Goal: Transaction & Acquisition: Purchase product/service

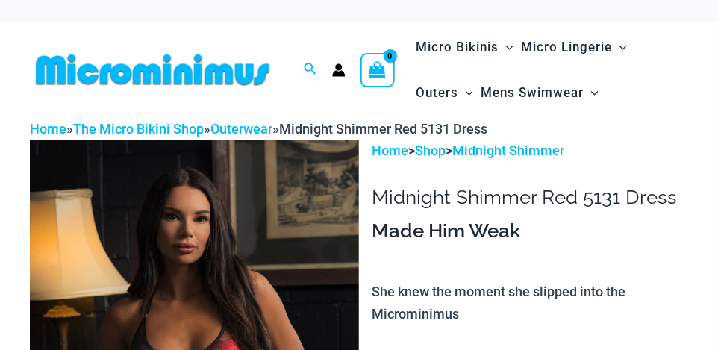
scroll to position [49, 0]
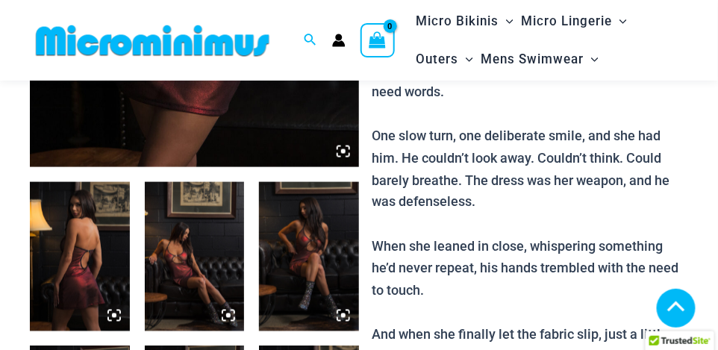
scroll to position [448, 0]
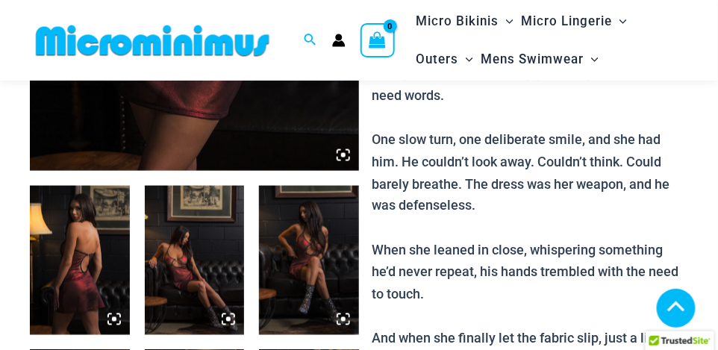
type input "**********"
click at [78, 263] on img at bounding box center [80, 260] width 100 height 149
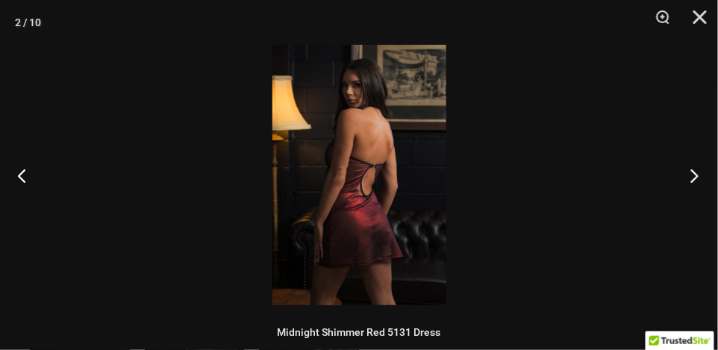
click at [689, 177] on button "Next" at bounding box center [690, 175] width 56 height 75
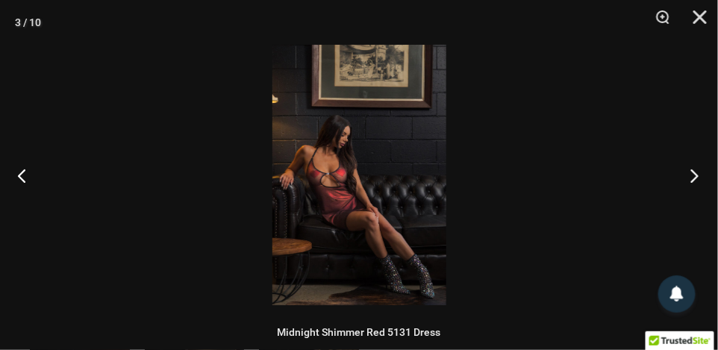
click at [689, 177] on button "Next" at bounding box center [690, 175] width 56 height 75
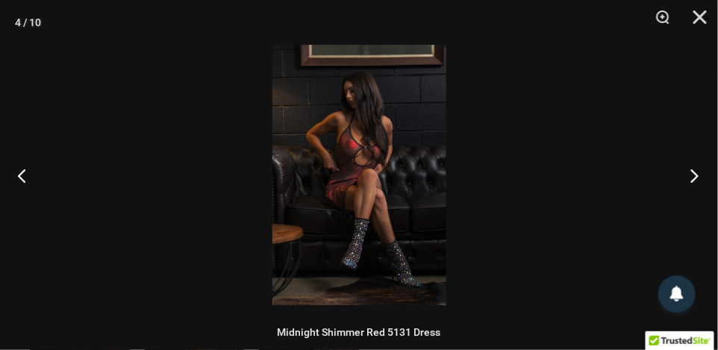
click at [689, 177] on button "Next" at bounding box center [690, 175] width 56 height 75
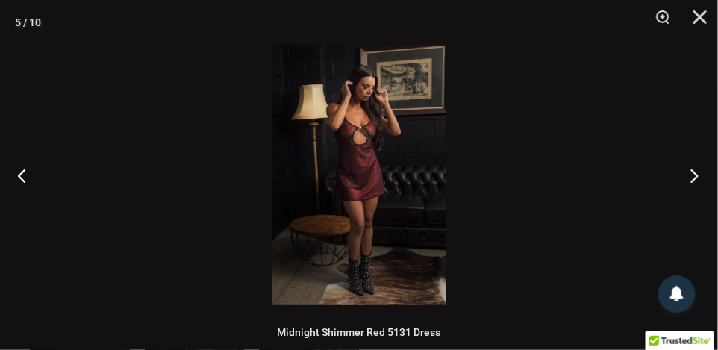
click at [689, 177] on button "Next" at bounding box center [690, 175] width 56 height 75
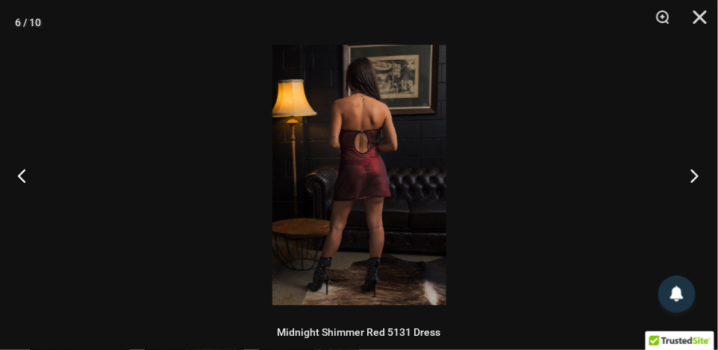
click at [689, 177] on button "Next" at bounding box center [690, 175] width 56 height 75
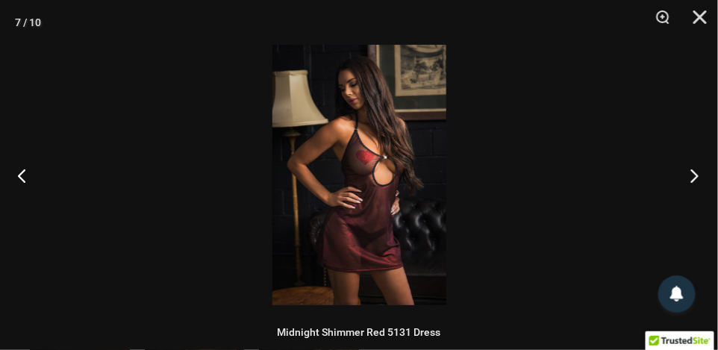
click at [690, 177] on button "Next" at bounding box center [690, 175] width 56 height 75
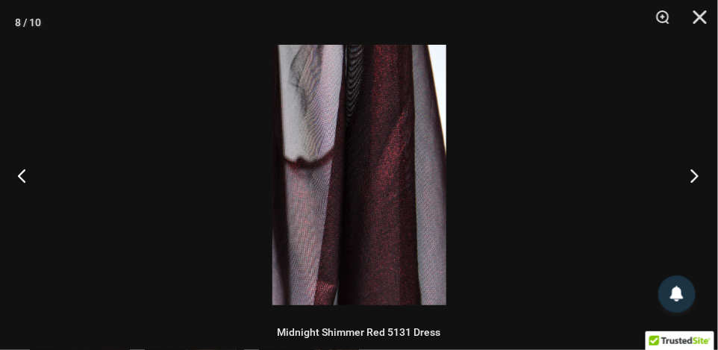
click at [690, 177] on button "Next" at bounding box center [690, 175] width 56 height 75
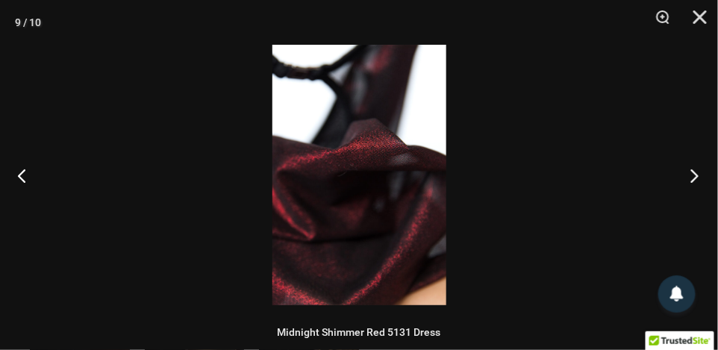
click at [690, 177] on button "Next" at bounding box center [690, 175] width 56 height 75
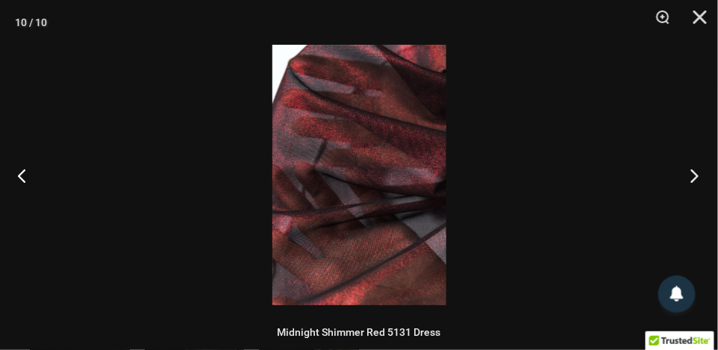
click at [690, 177] on button "Next" at bounding box center [690, 175] width 56 height 75
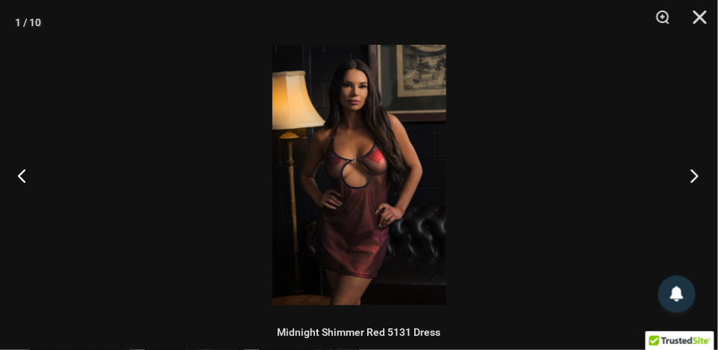
click at [690, 177] on button "Next" at bounding box center [690, 175] width 56 height 75
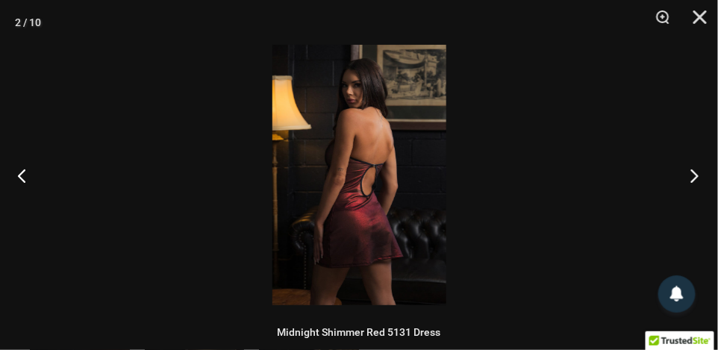
click at [690, 177] on button "Next" at bounding box center [690, 175] width 56 height 75
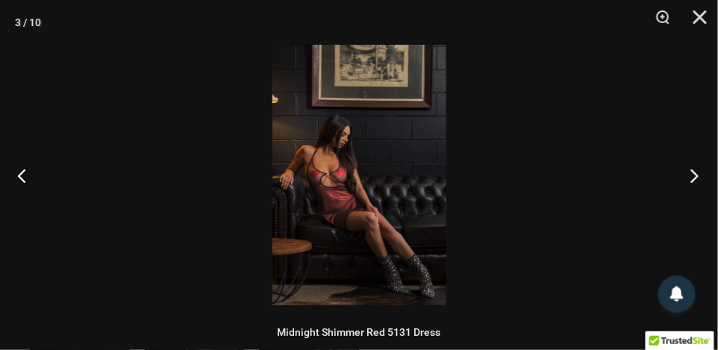
click at [691, 177] on button "Next" at bounding box center [690, 175] width 56 height 75
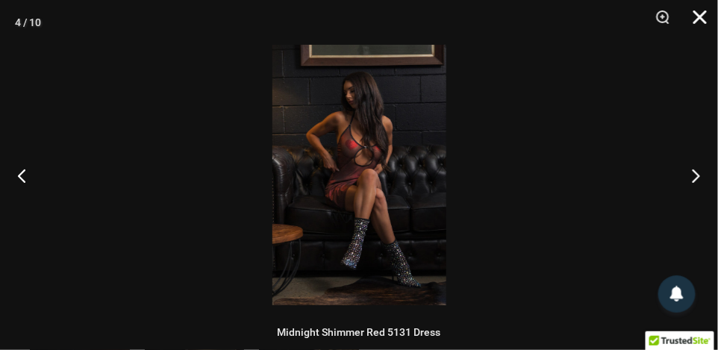
click at [701, 18] on button "Close" at bounding box center [694, 22] width 37 height 45
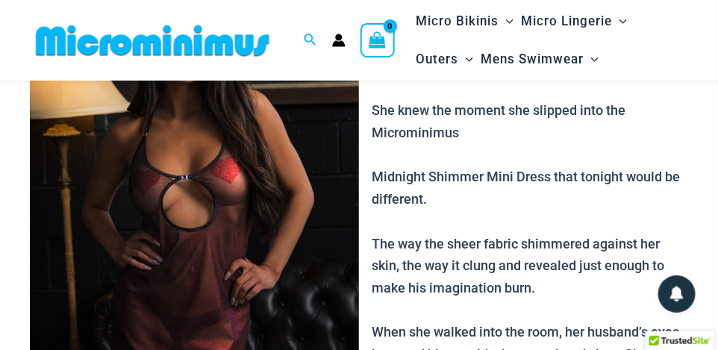
scroll to position [149, 0]
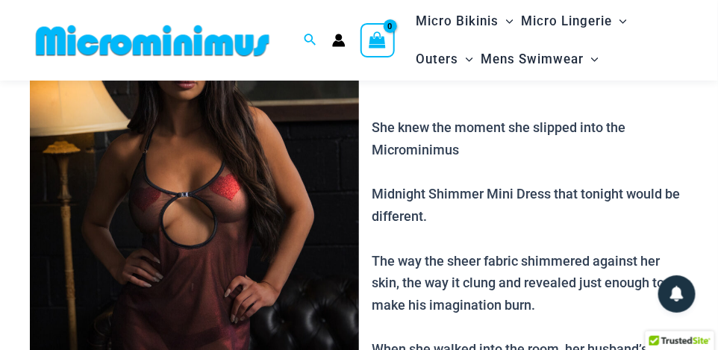
click at [185, 241] on img at bounding box center [194, 222] width 329 height 494
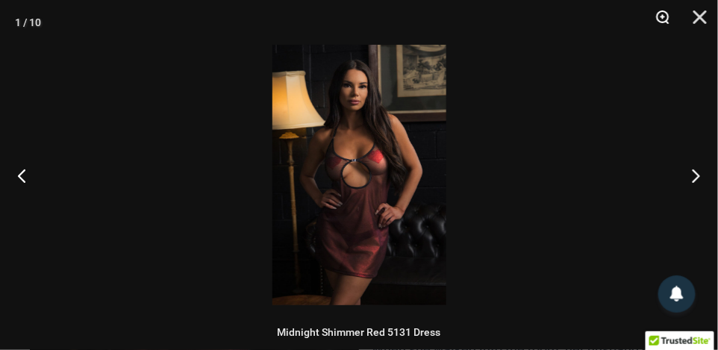
click at [662, 18] on button "Zoom" at bounding box center [657, 22] width 37 height 45
